Goal: Check status: Check status

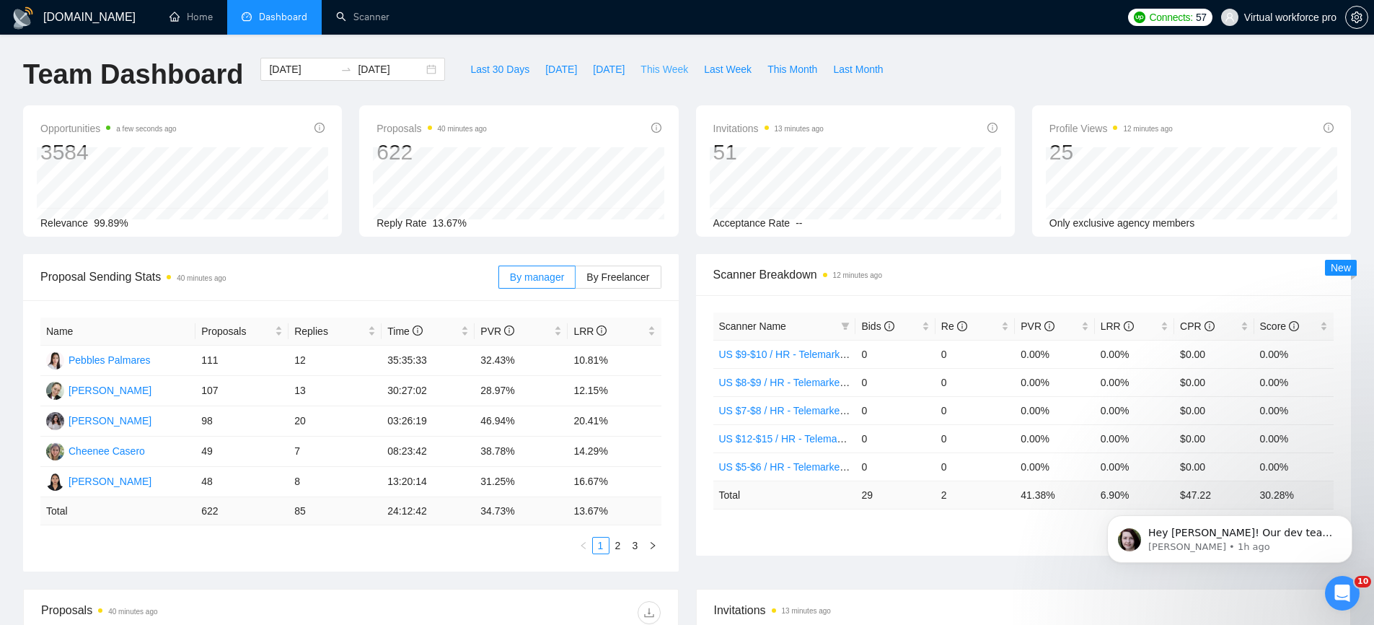
click at [658, 69] on span "This Week" at bounding box center [664, 69] width 48 height 16
type input "[DATE]"
click at [801, 76] on span "This Month" at bounding box center [792, 69] width 50 height 16
type input "[DATE]"
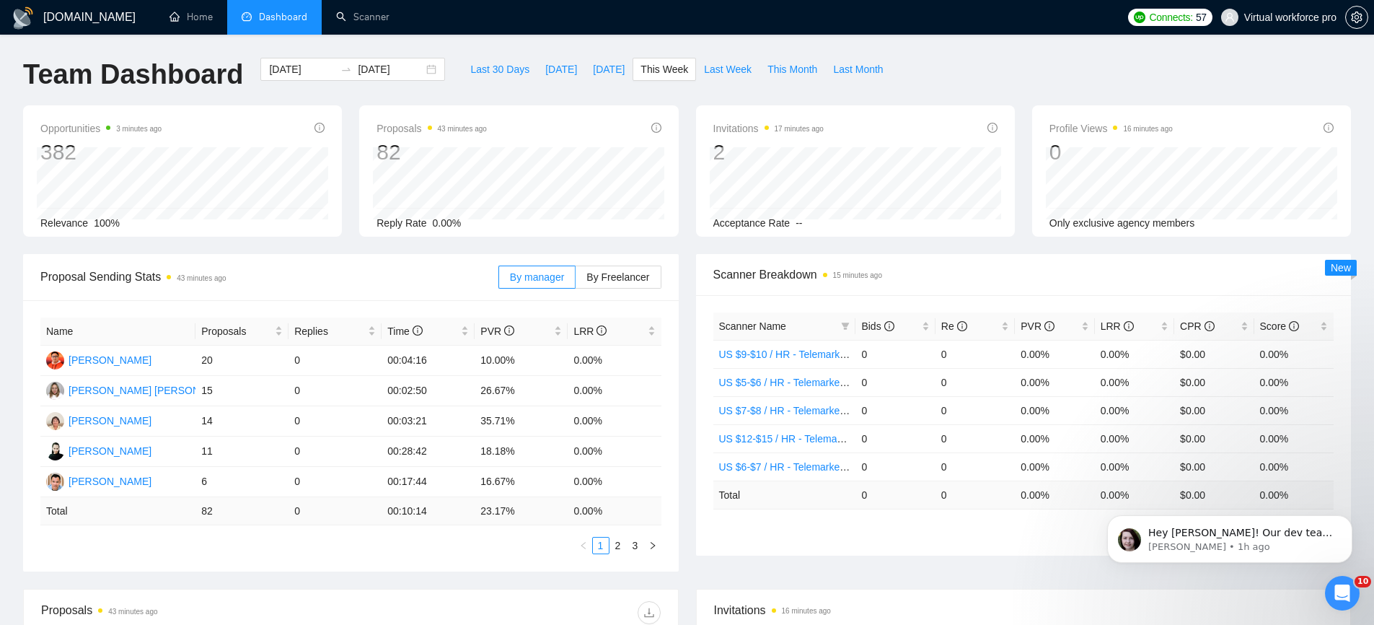
type input "[DATE]"
click at [645, 66] on span "This Week" at bounding box center [664, 69] width 48 height 16
type input "[DATE]"
click at [615, 544] on link "2" at bounding box center [618, 545] width 16 height 16
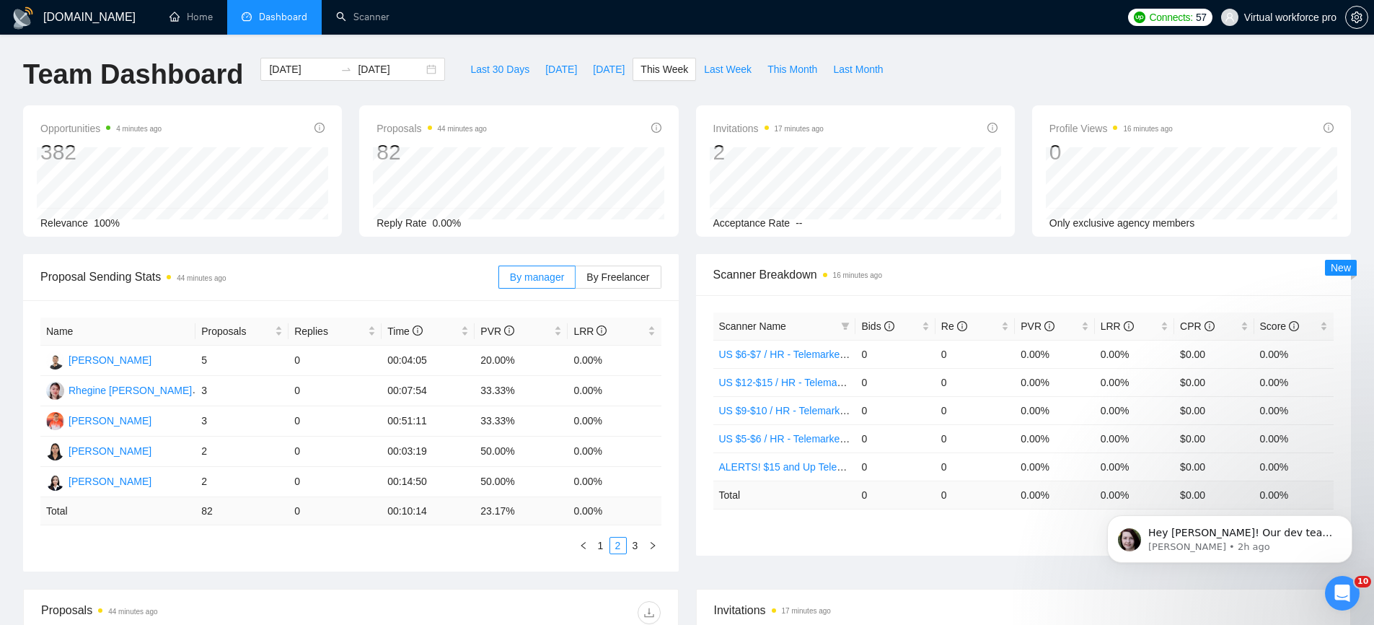
drag, startPoint x: 631, startPoint y: 546, endPoint x: 622, endPoint y: 552, distance: 10.8
click at [631, 547] on link "3" at bounding box center [635, 545] width 16 height 16
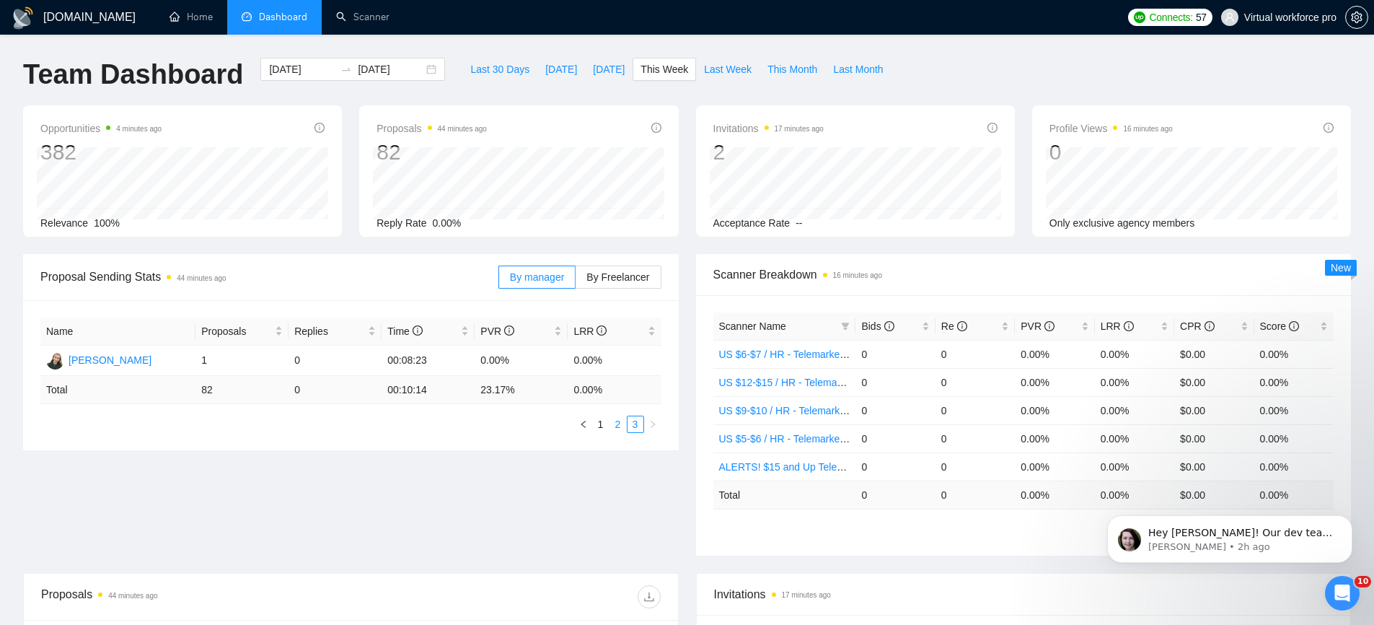
click at [615, 418] on link "2" at bounding box center [618, 424] width 16 height 16
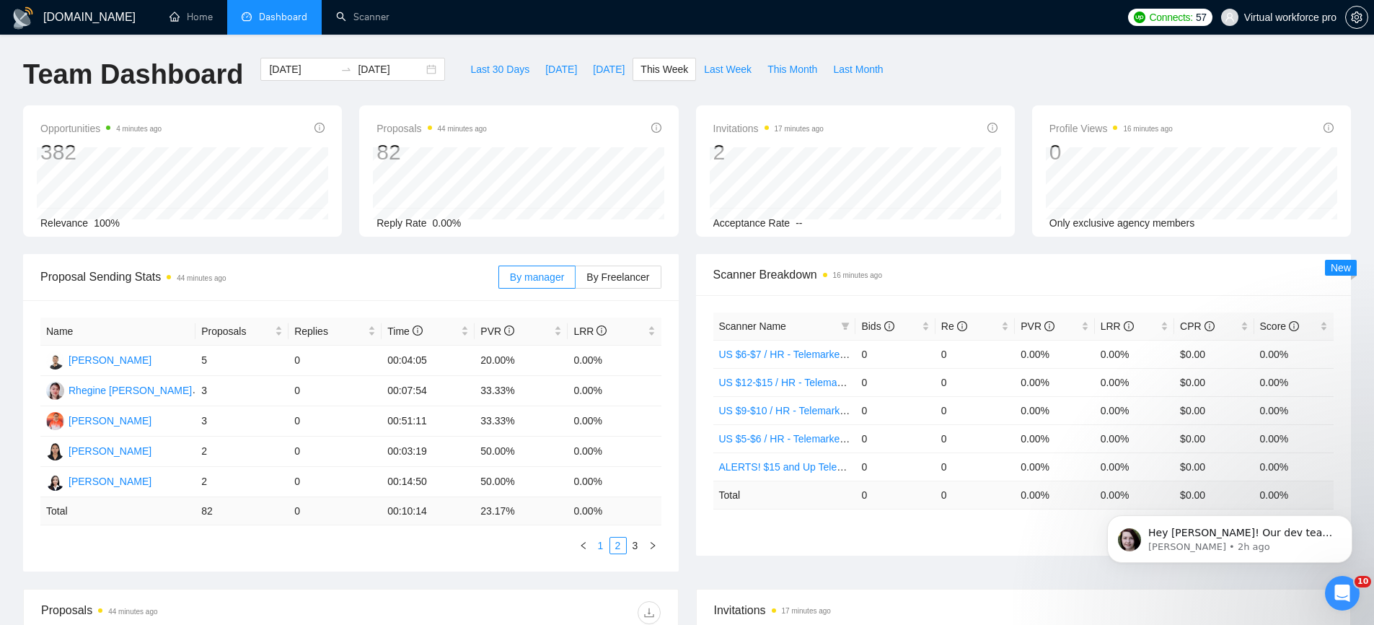
click at [603, 547] on link "1" at bounding box center [601, 545] width 16 height 16
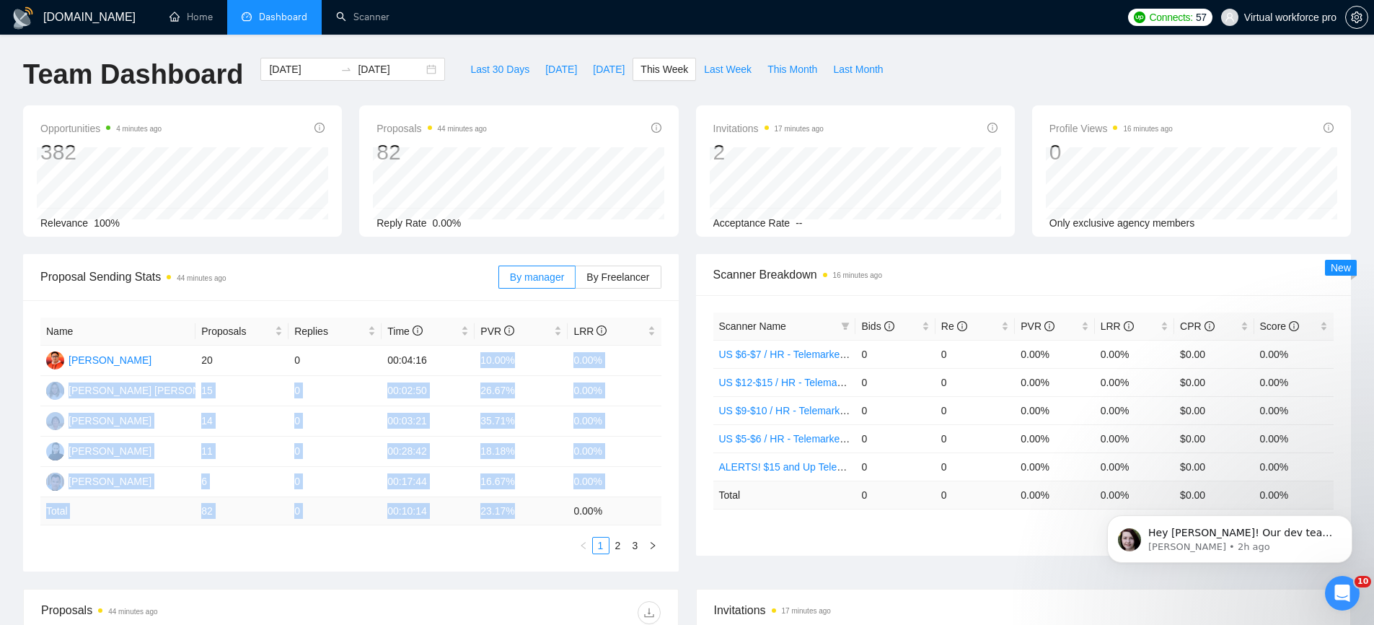
drag, startPoint x: 480, startPoint y: 359, endPoint x: 531, endPoint y: 513, distance: 162.4
click at [531, 513] on table "Name Proposals Replies Time PVR LRR Kris Mark Clavecilla 20 0 00:04:16 10.00% 0…" at bounding box center [350, 421] width 621 height 208
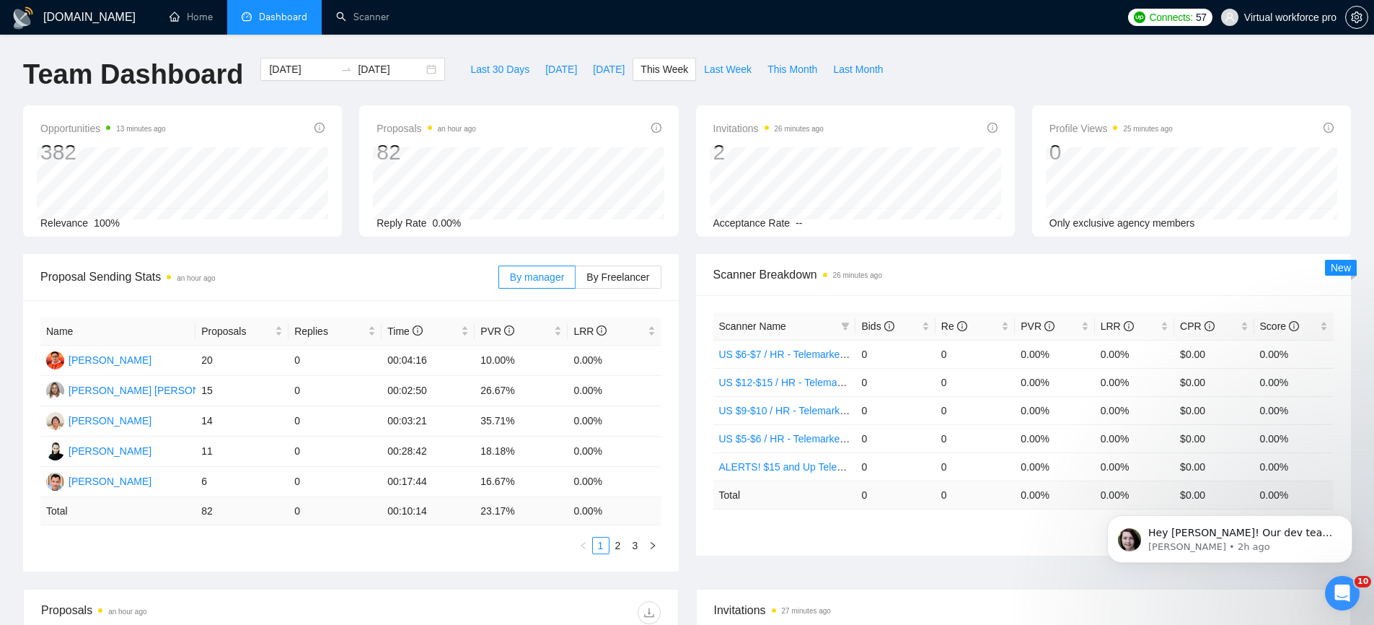
click at [356, 268] on span "Proposal Sending Stats an hour ago" at bounding box center [269, 277] width 458 height 18
click at [718, 71] on span "Last Week" at bounding box center [728, 69] width 48 height 16
type input "[DATE]"
click at [660, 66] on span "This Week" at bounding box center [664, 69] width 48 height 16
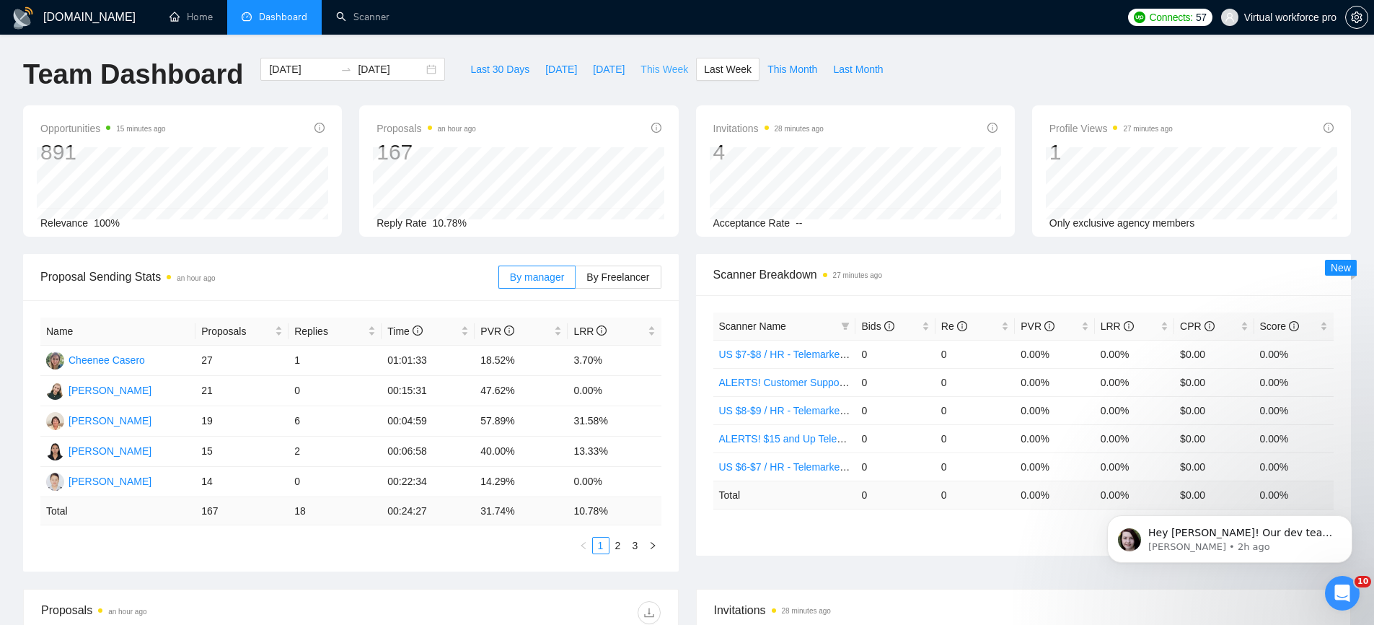
type input "[DATE]"
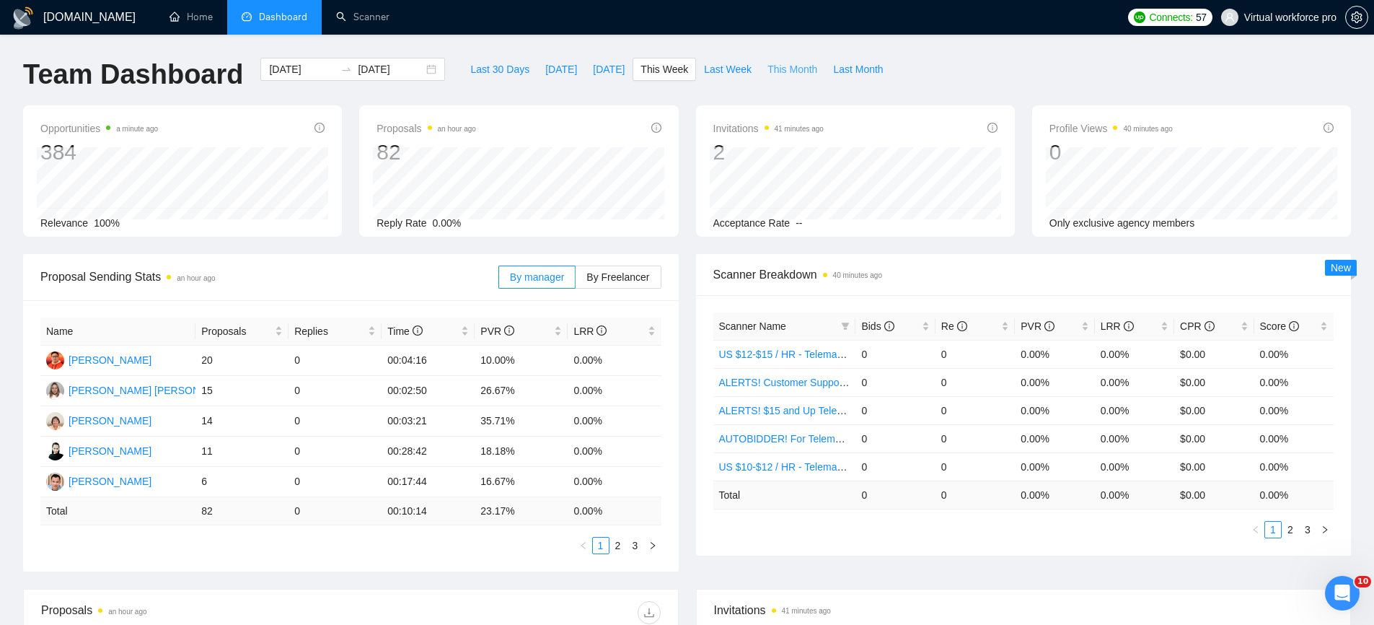
click at [817, 71] on span "This Month" at bounding box center [792, 69] width 50 height 16
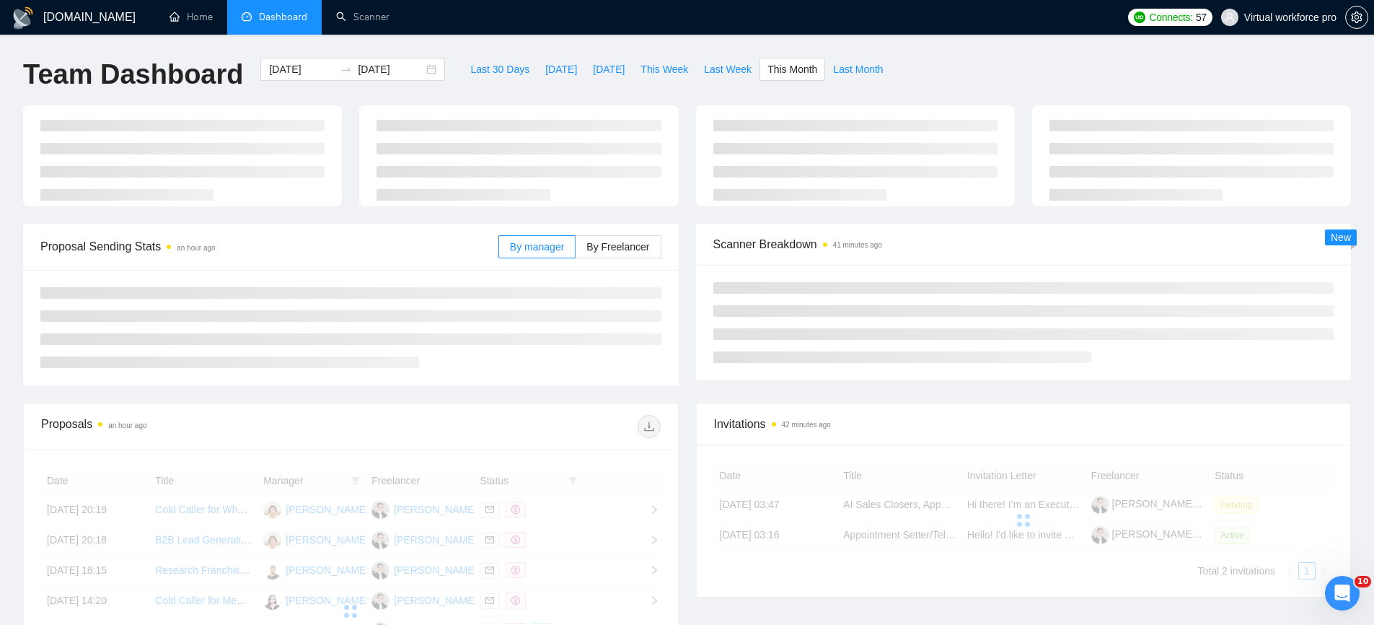
type input "[DATE]"
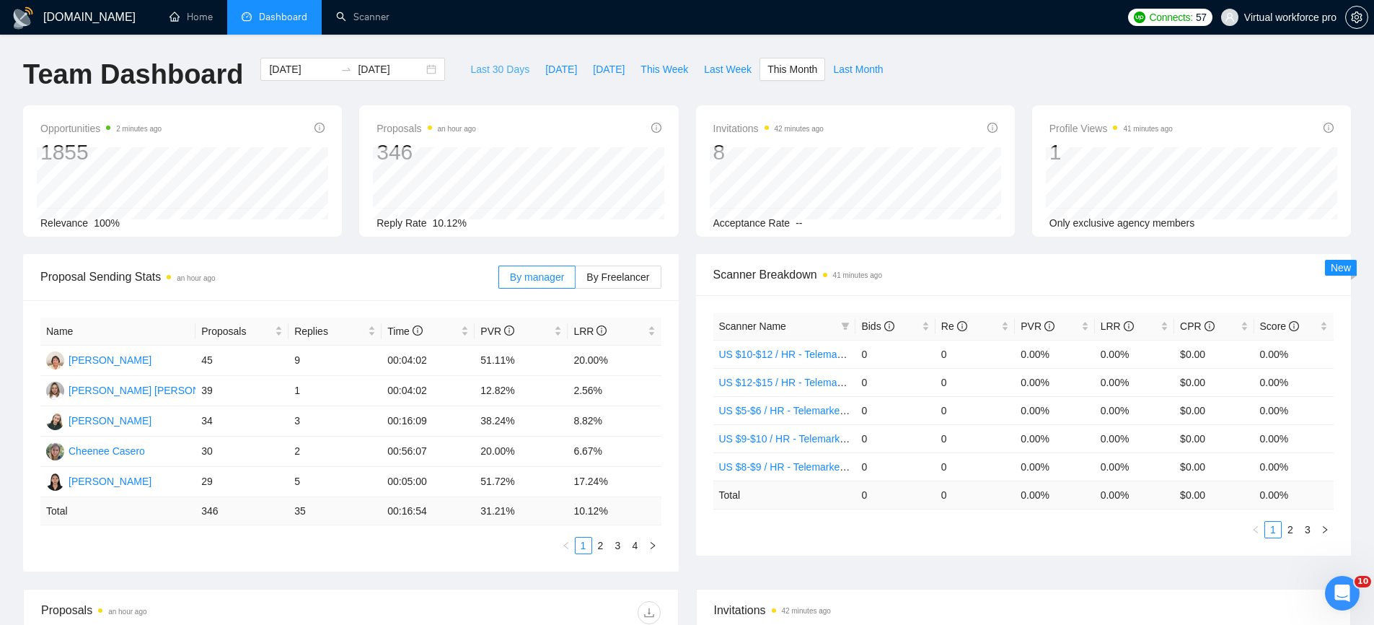
click at [475, 65] on span "Last 30 Days" at bounding box center [499, 69] width 59 height 16
type input "[DATE]"
click at [670, 76] on span "This Week" at bounding box center [664, 69] width 48 height 16
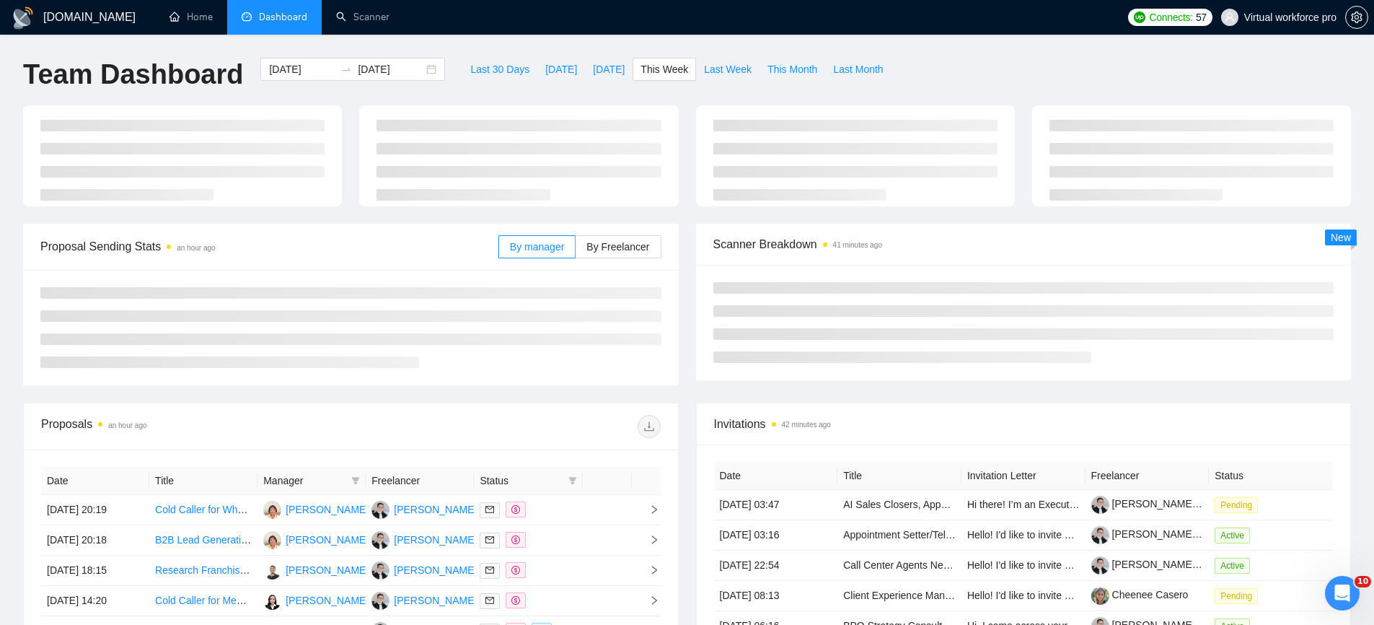
type input "[DATE]"
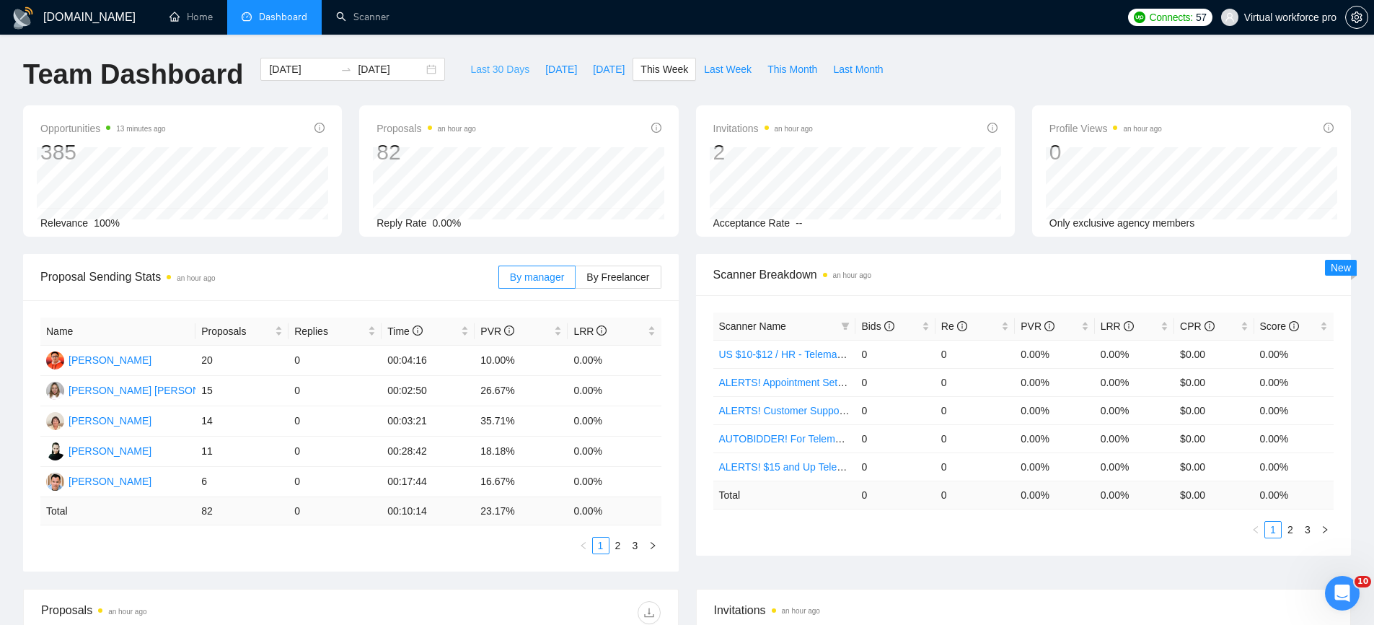
click at [506, 68] on span "Last 30 Days" at bounding box center [499, 69] width 59 height 16
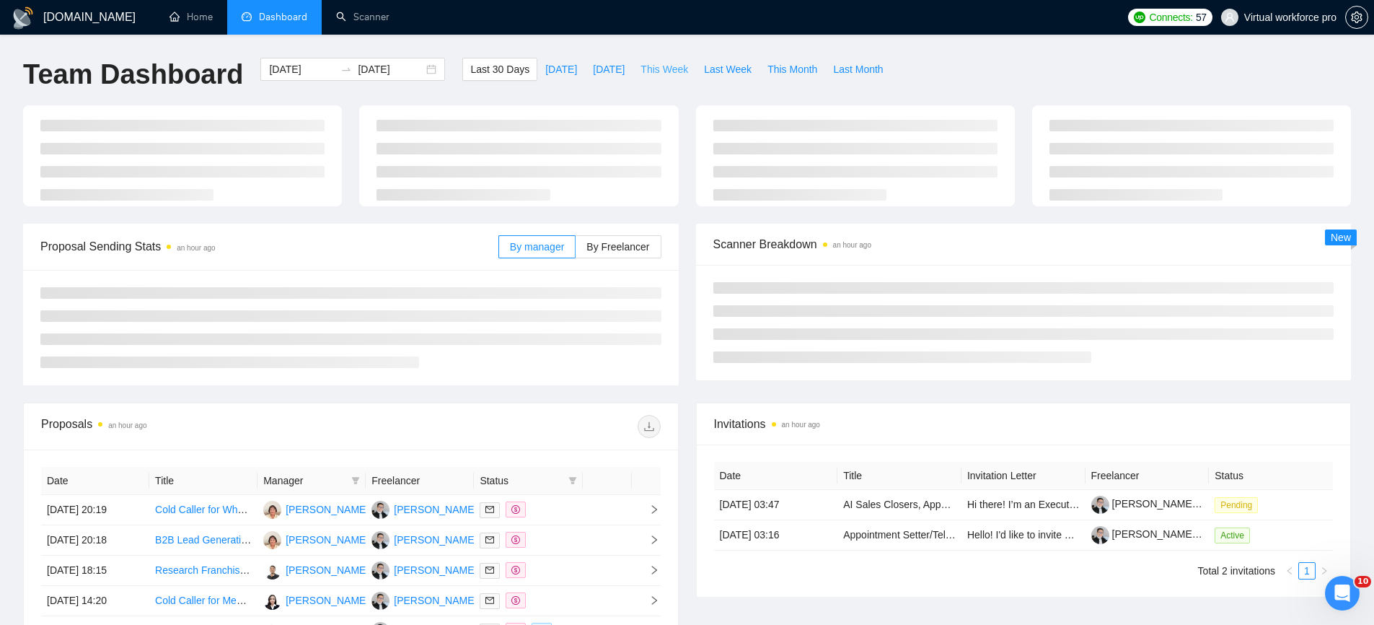
type input "[DATE]"
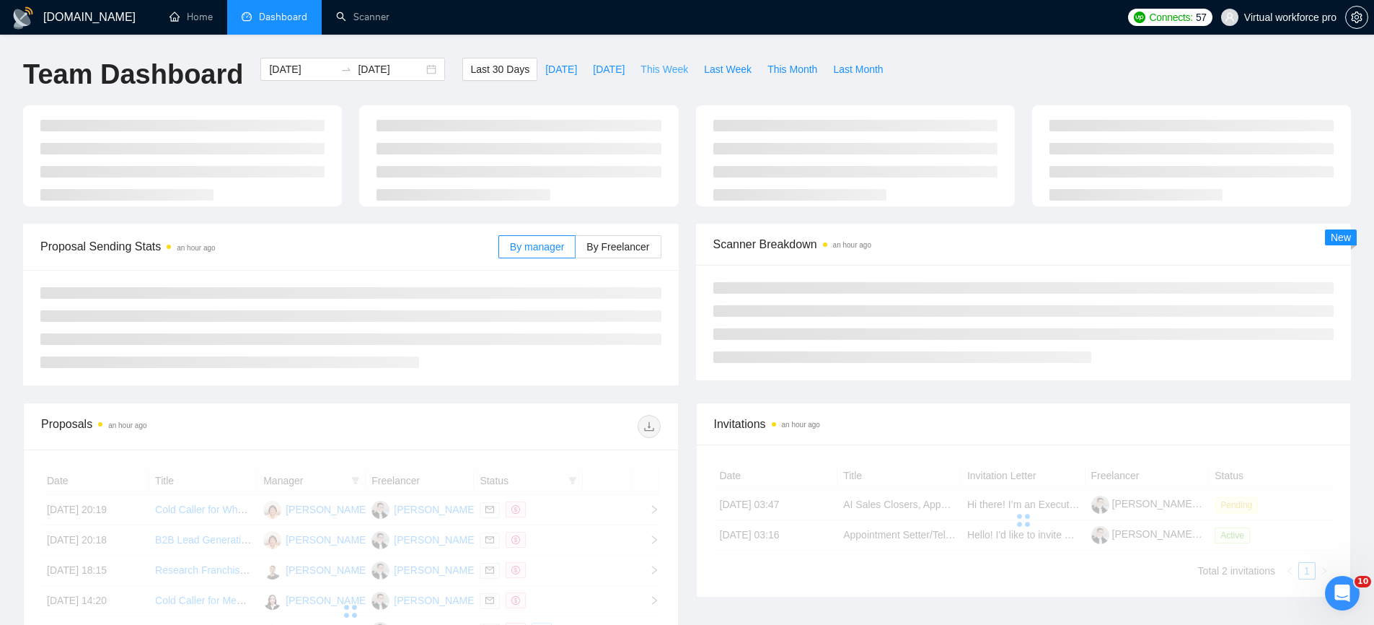
click at [667, 65] on span "This Week" at bounding box center [664, 69] width 48 height 16
type input "[DATE]"
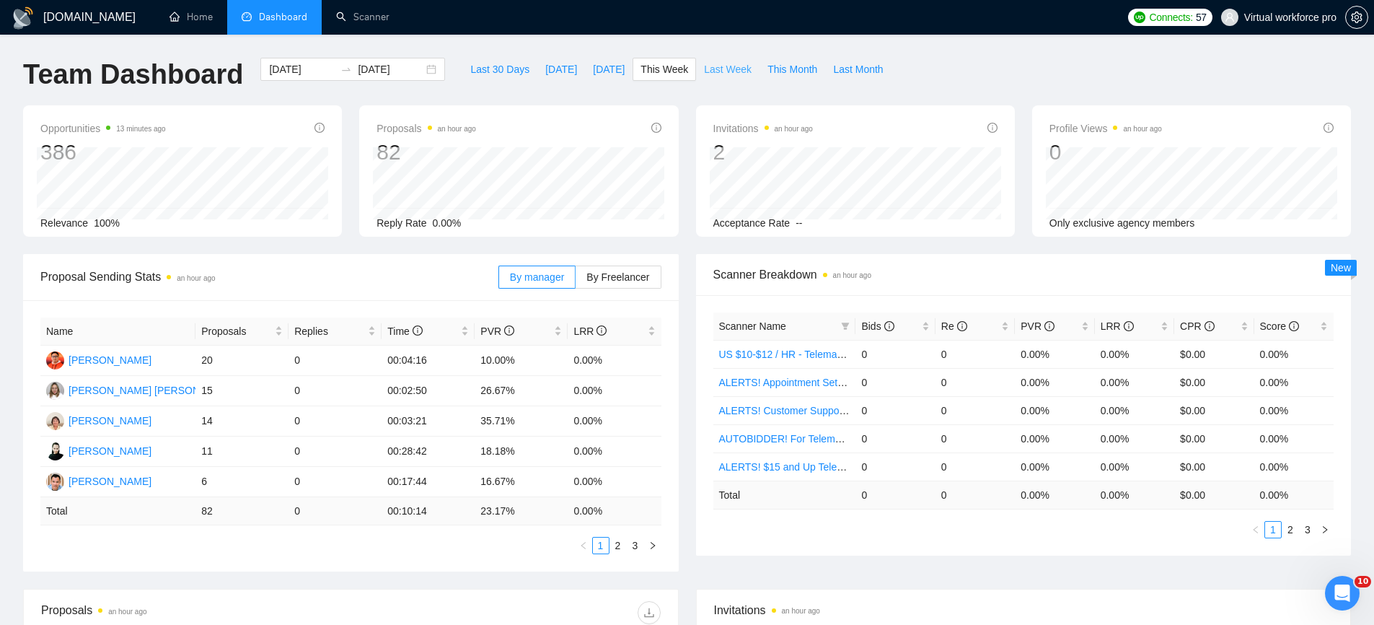
click at [736, 76] on span "Last Week" at bounding box center [728, 69] width 48 height 16
type input "[DATE]"
click at [617, 545] on link "2" at bounding box center [618, 545] width 16 height 16
click at [640, 545] on link "3" at bounding box center [635, 545] width 16 height 16
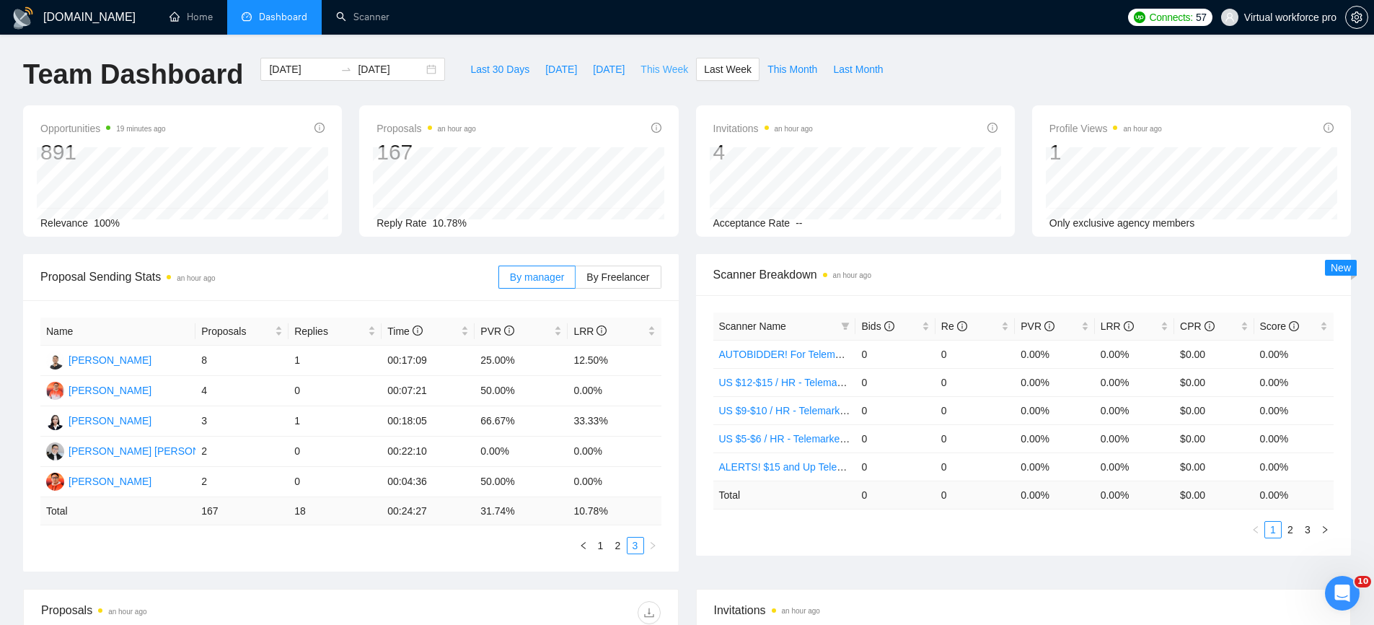
click at [671, 71] on span "This Week" at bounding box center [664, 69] width 48 height 16
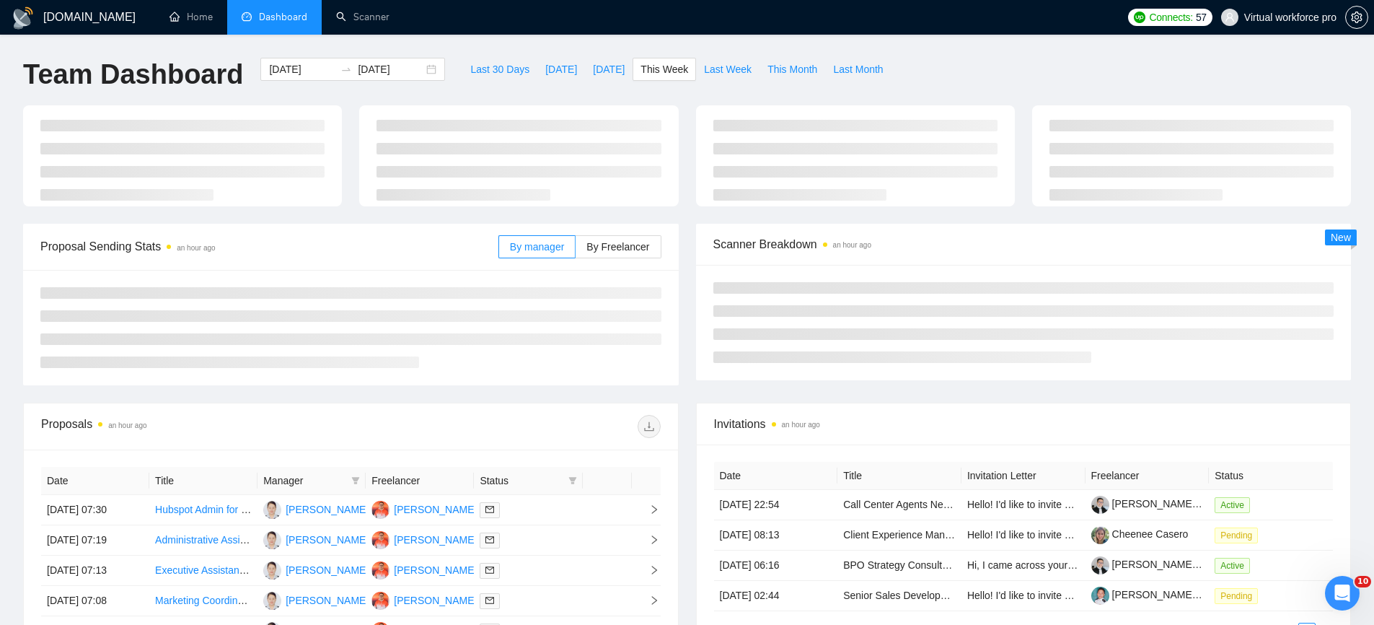
type input "[DATE]"
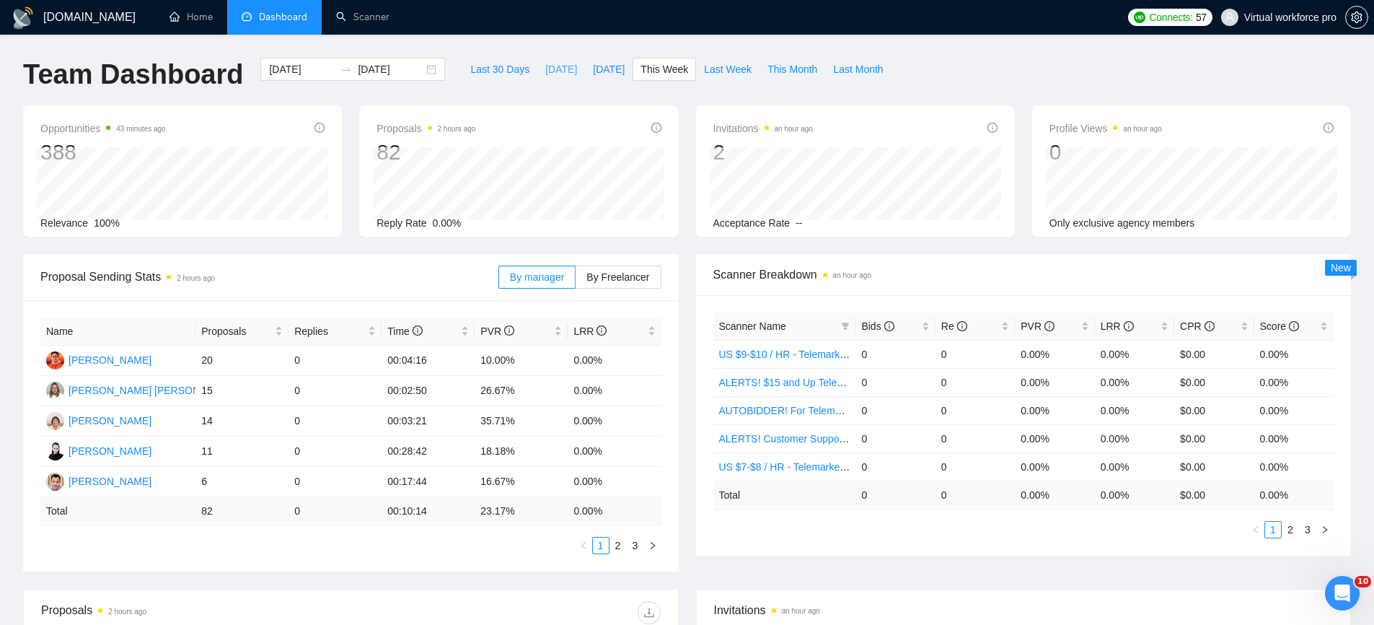
click at [550, 74] on span "[DATE]" at bounding box center [561, 69] width 32 height 16
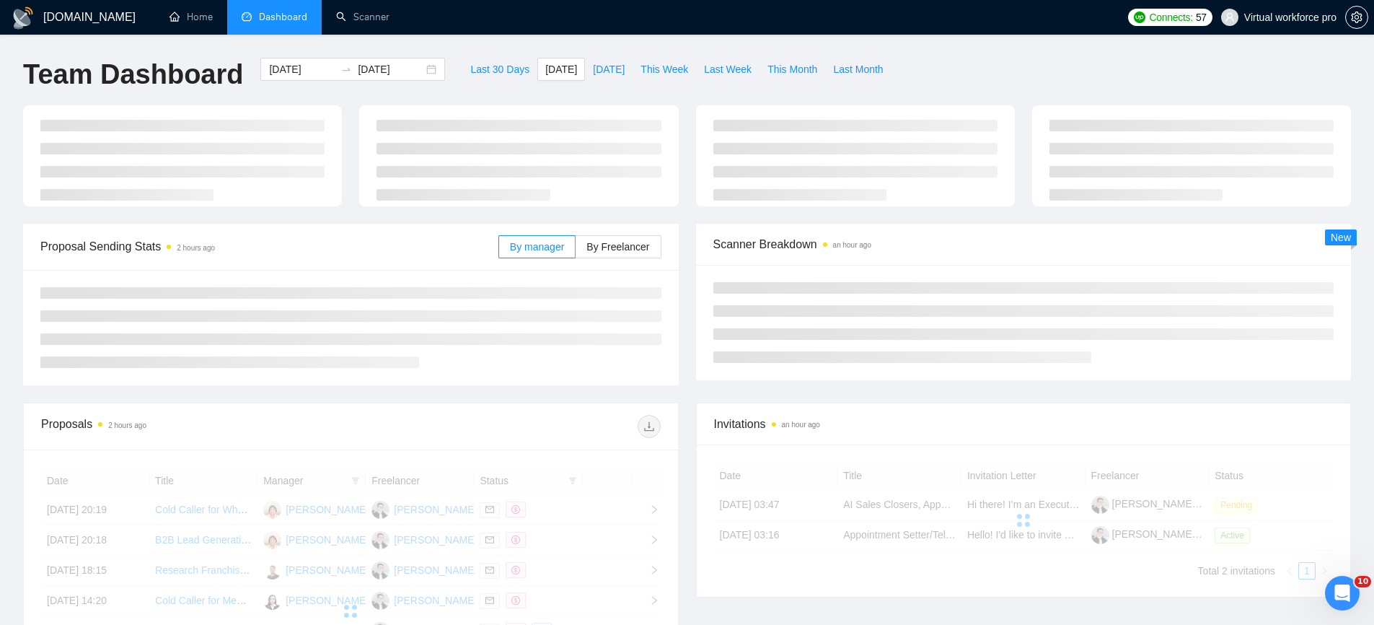
type input "[DATE]"
click at [697, 61] on button "Last Week" at bounding box center [727, 69] width 63 height 23
type input "[DATE]"
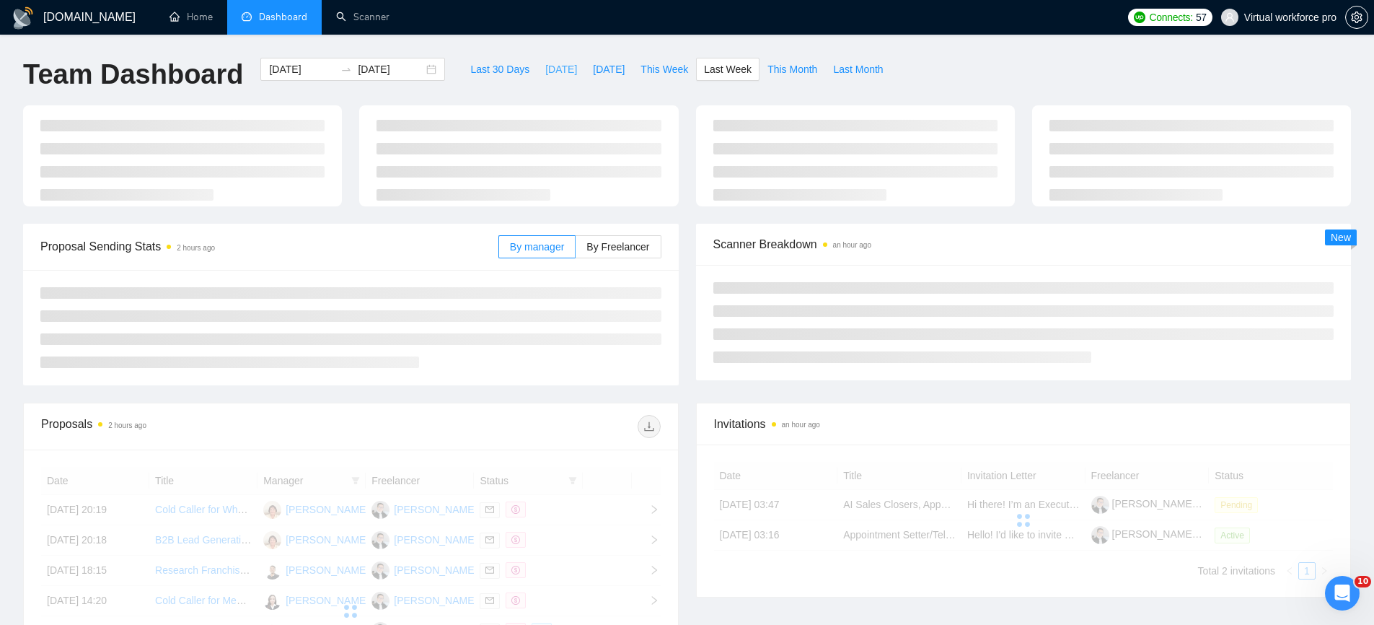
click at [552, 58] on button "[DATE]" at bounding box center [561, 69] width 48 height 23
type input "[DATE]"
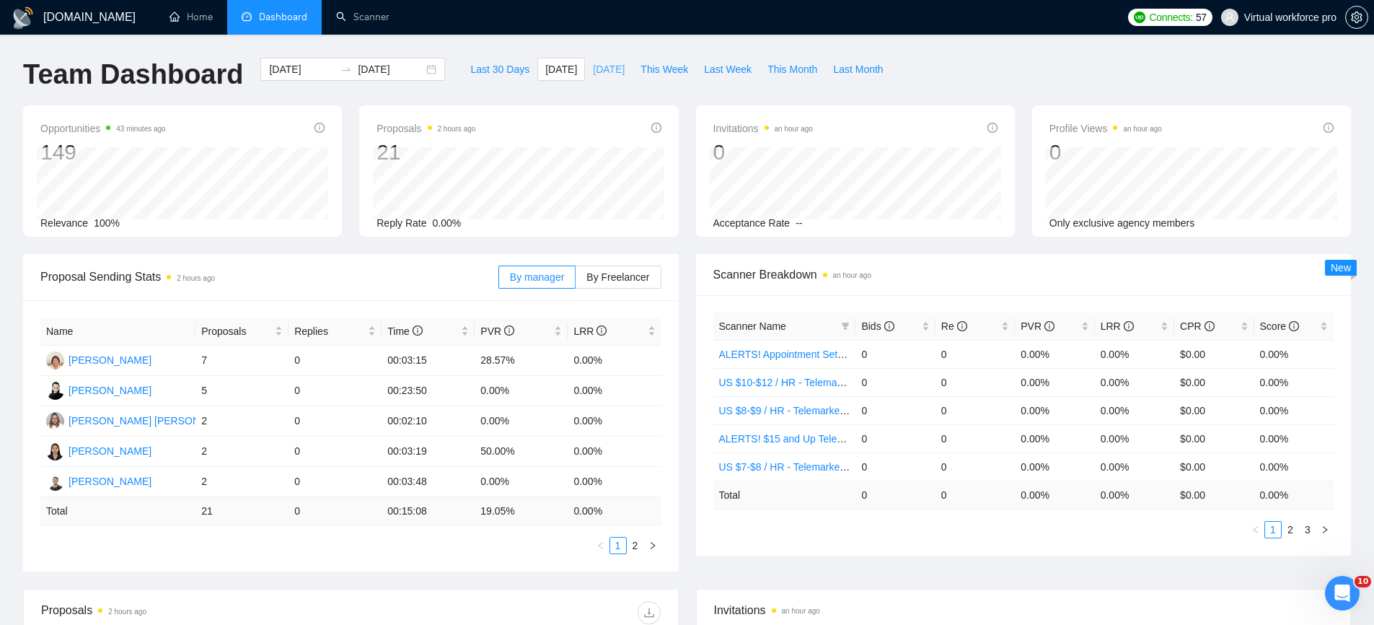
click at [606, 74] on span "[DATE]" at bounding box center [609, 69] width 32 height 16
type input "[DATE]"
click at [678, 68] on span "This Week" at bounding box center [664, 69] width 48 height 16
type input "[DATE]"
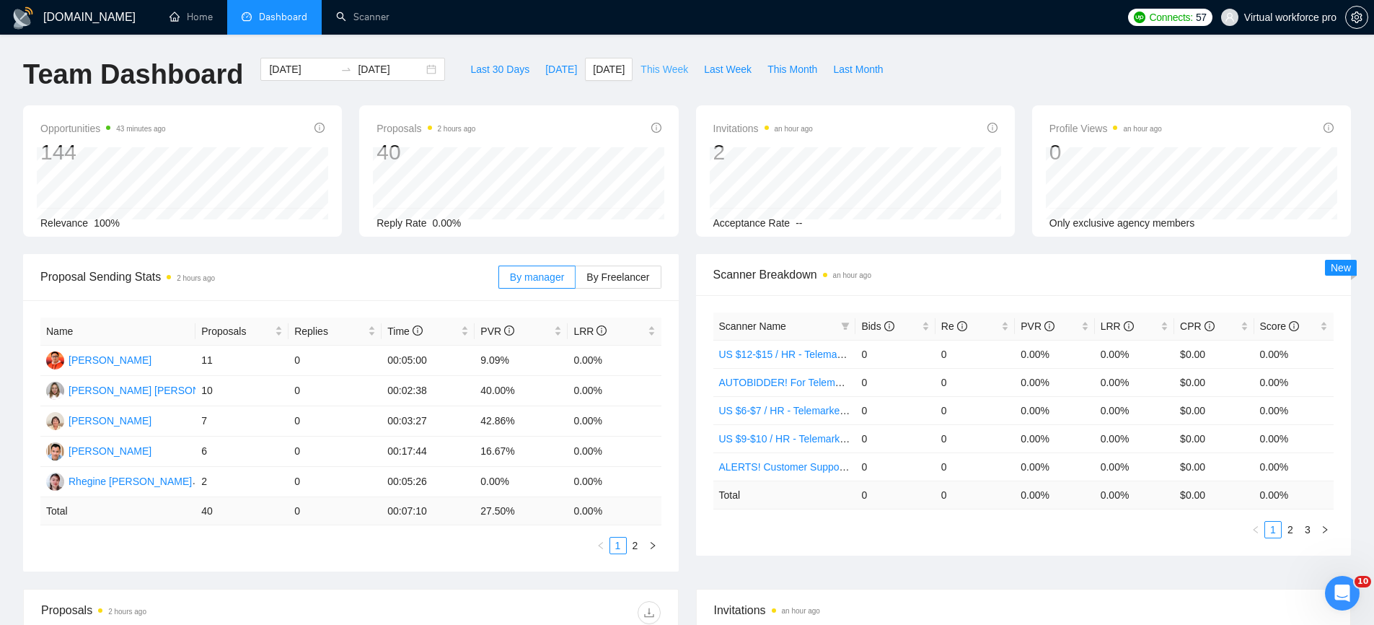
type input "[DATE]"
